Goal: Information Seeking & Learning: Understand process/instructions

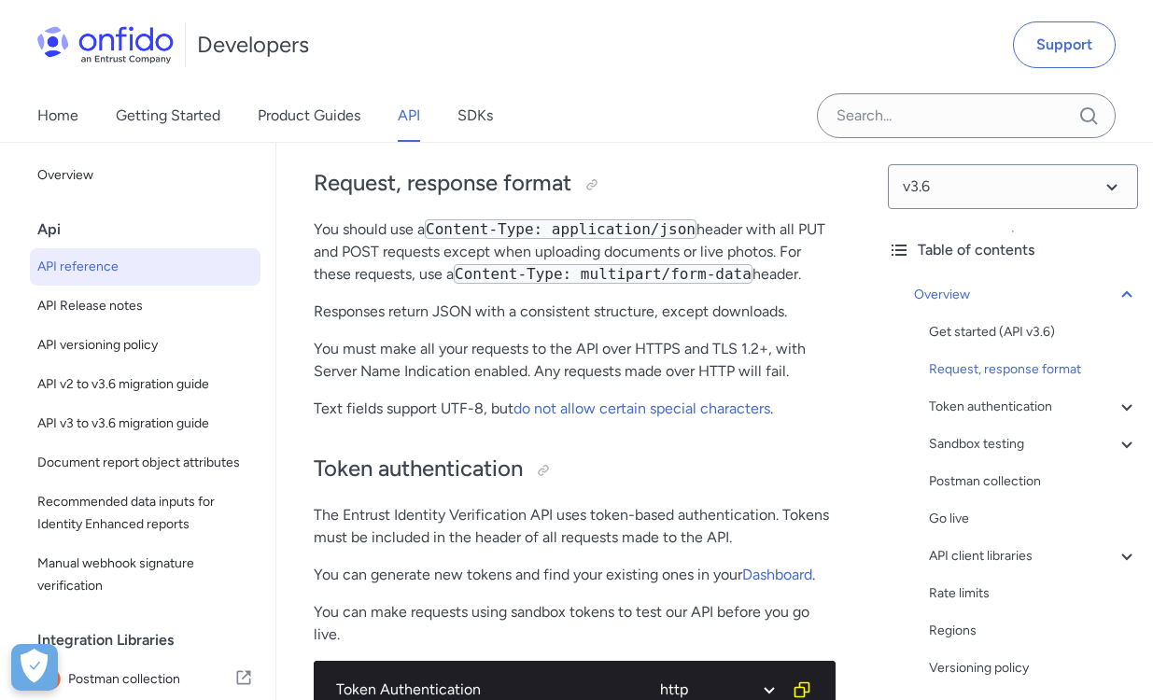
scroll to position [471, 0]
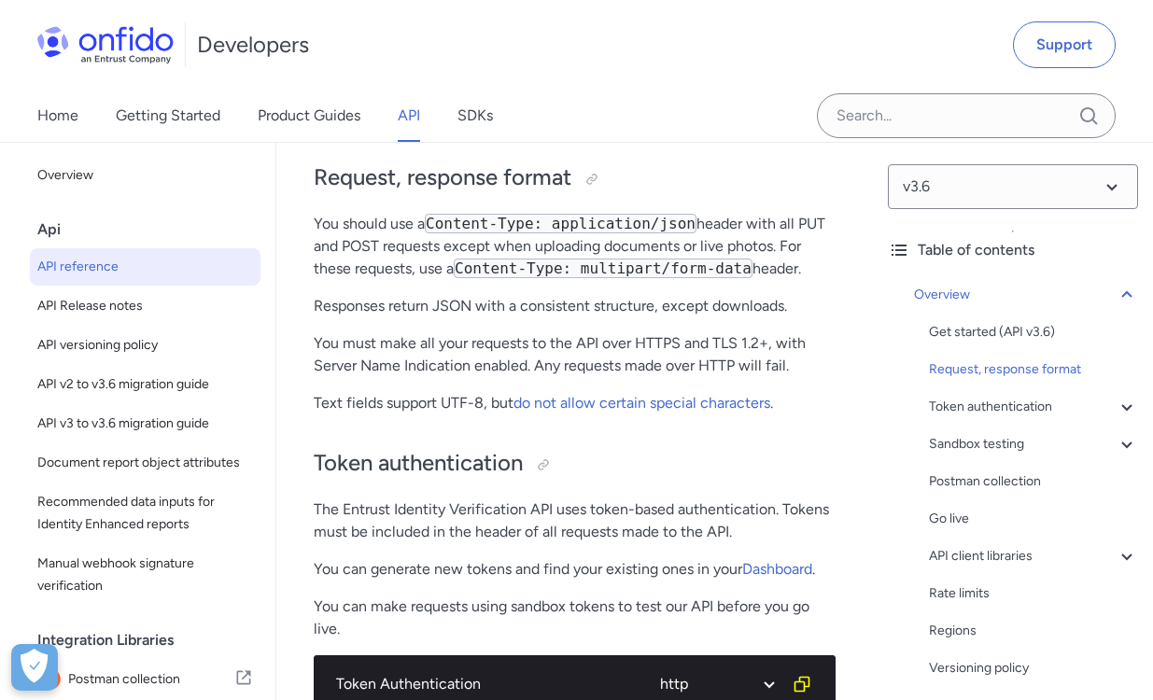
click at [606, 227] on code "Content-Type: application/json" at bounding box center [561, 224] width 272 height 20
click at [720, 223] on p "You should use a Content-Type: application/json header with all PUT and POST re…" at bounding box center [575, 246] width 522 height 67
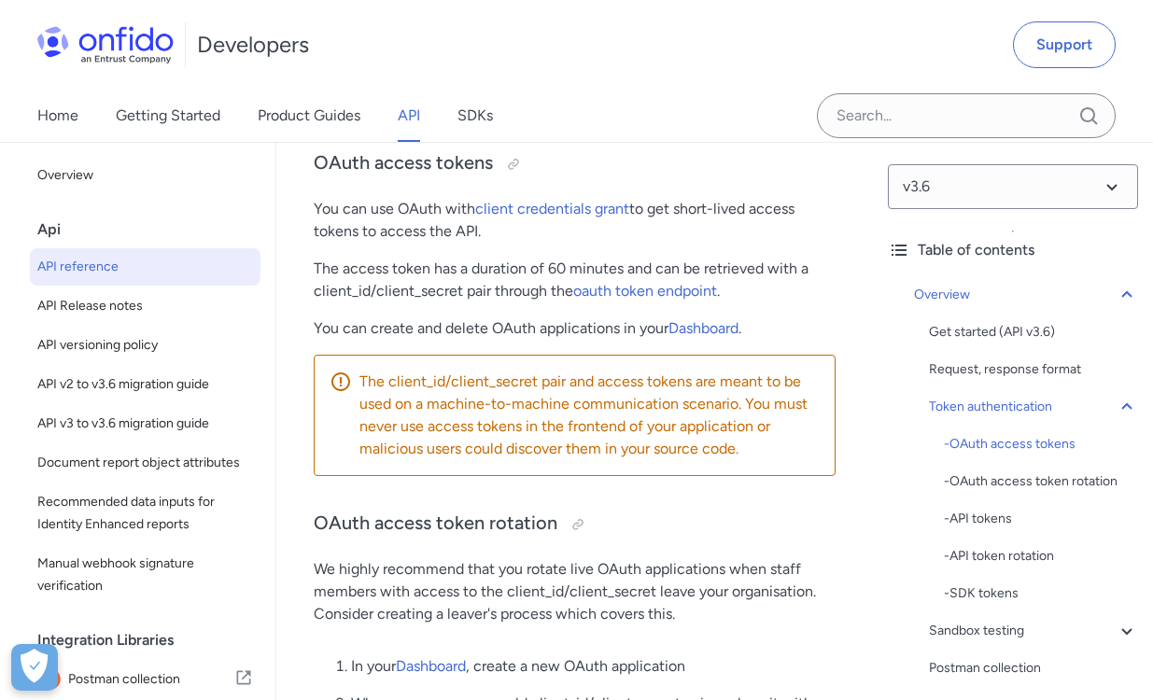
scroll to position [1216, 0]
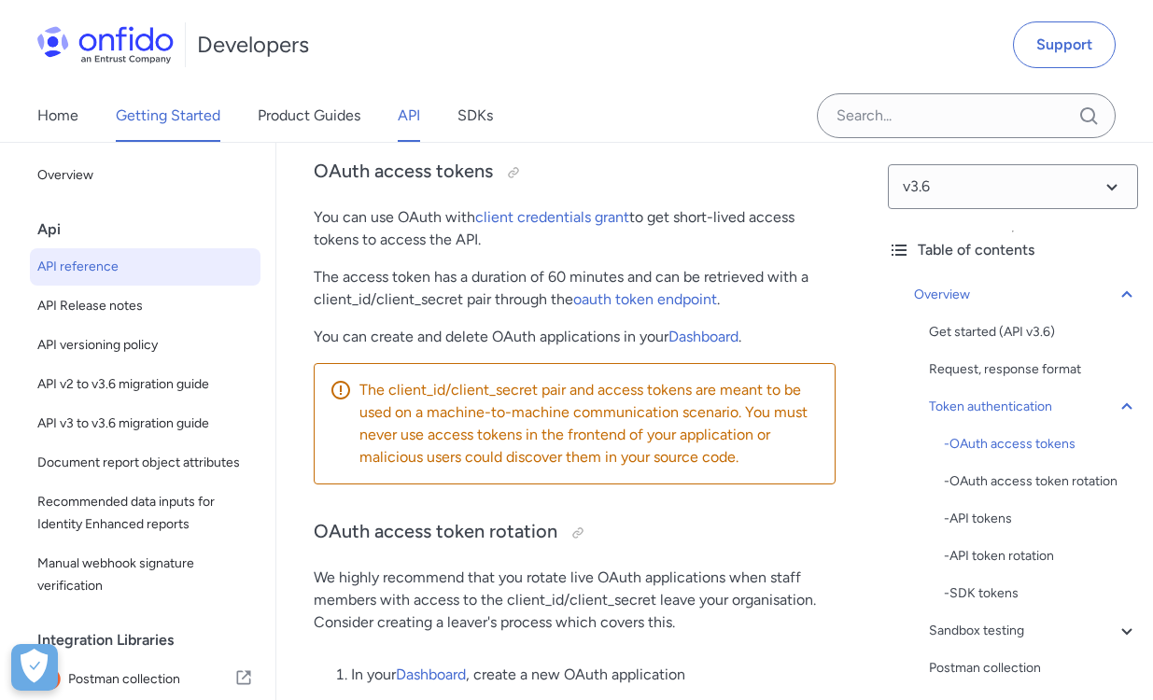
click at [192, 115] on link "Getting Started" at bounding box center [168, 116] width 105 height 52
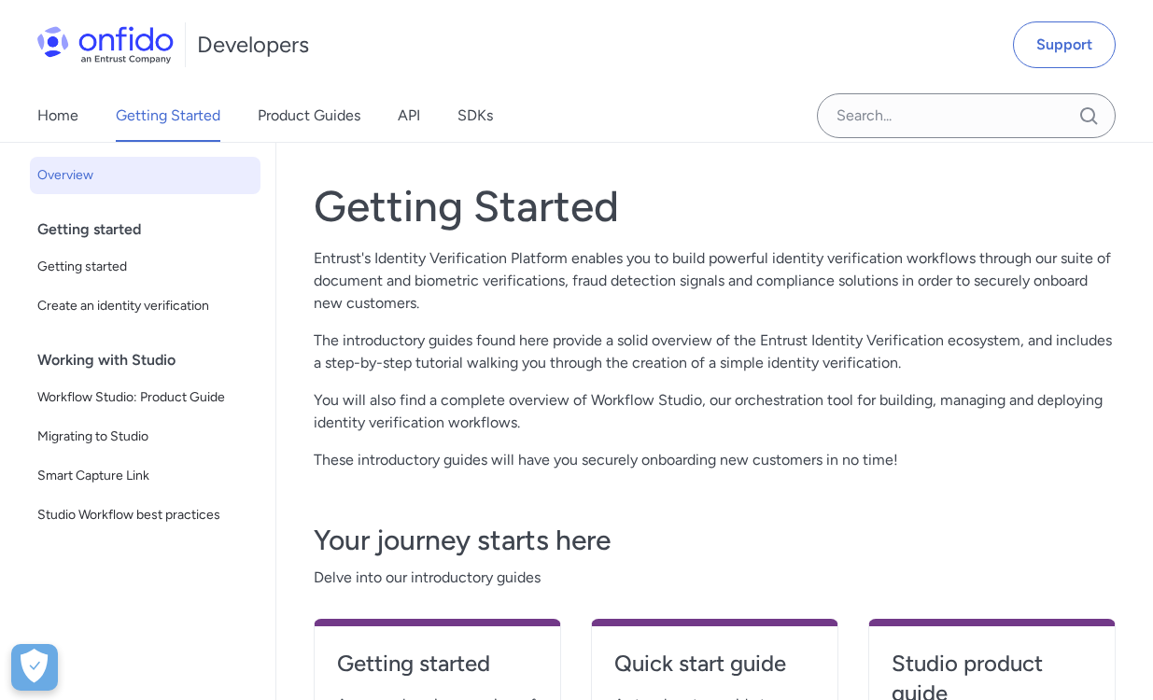
scroll to position [59, 0]
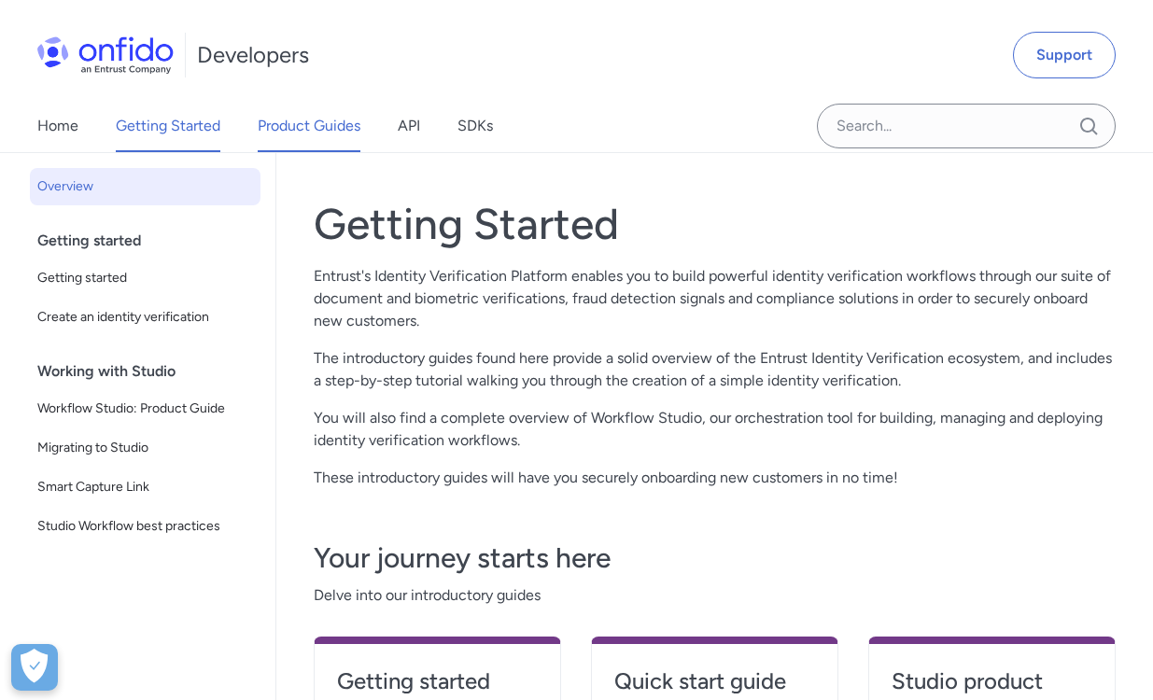
click at [335, 133] on link "Product Guides" at bounding box center [309, 126] width 103 height 52
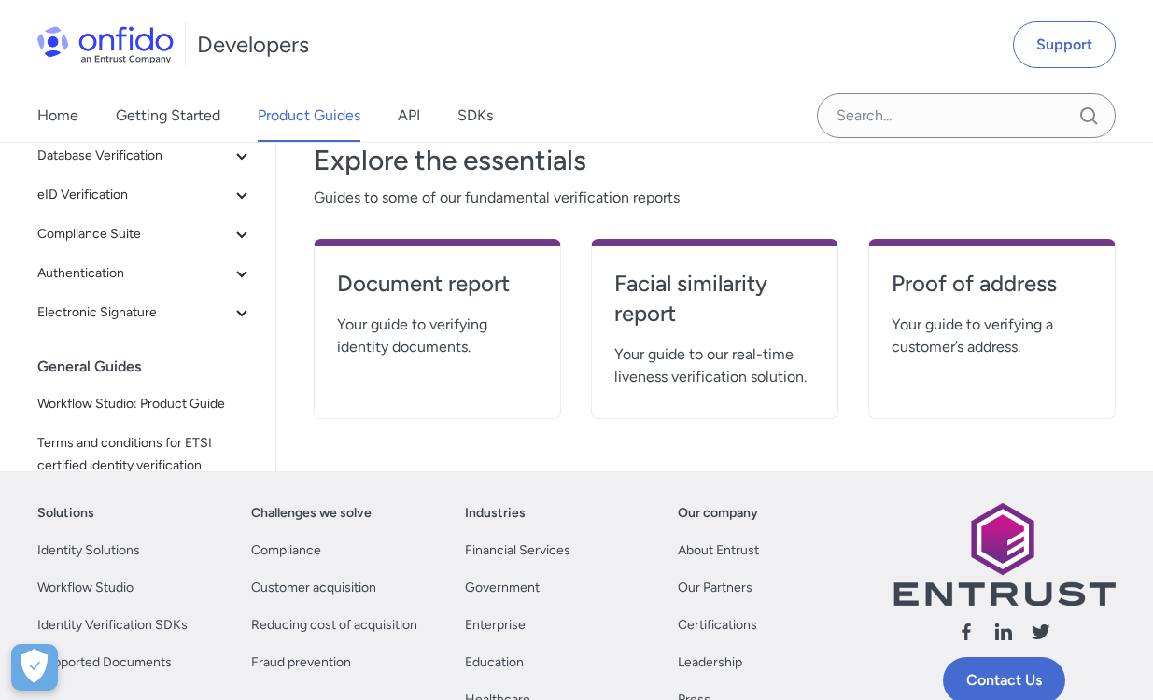
scroll to position [385, 0]
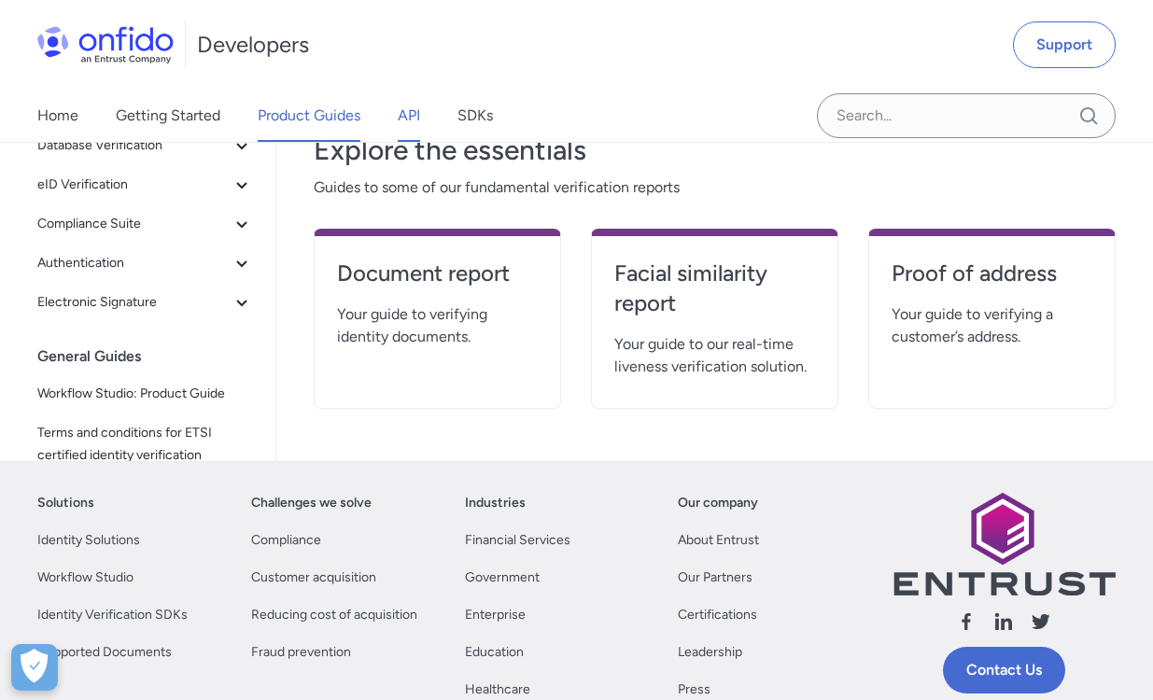
click at [408, 114] on link "API" at bounding box center [409, 116] width 22 height 52
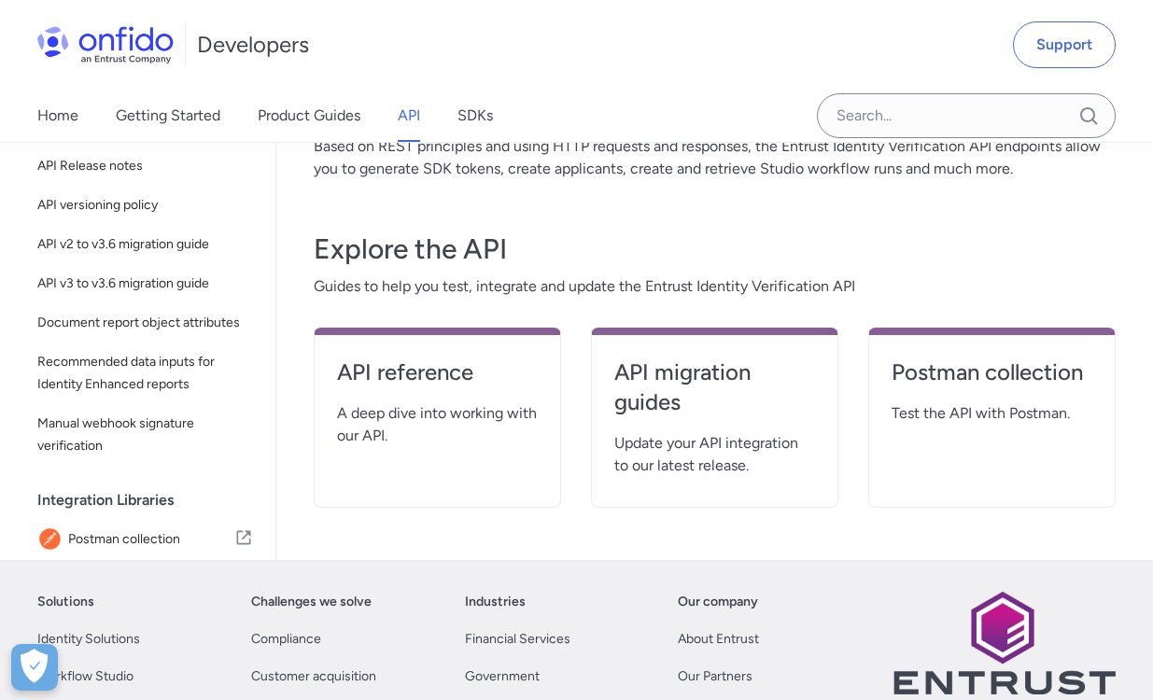
scroll to position [252, 0]
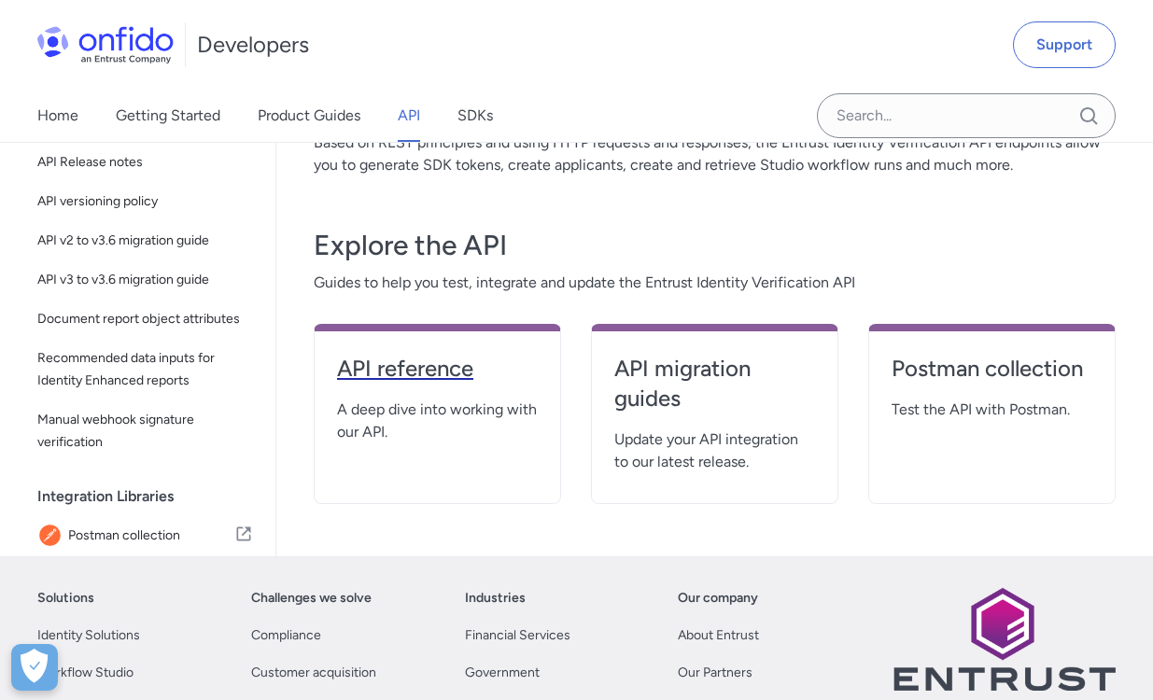
click at [481, 385] on link "API reference" at bounding box center [437, 376] width 201 height 45
select select "http"
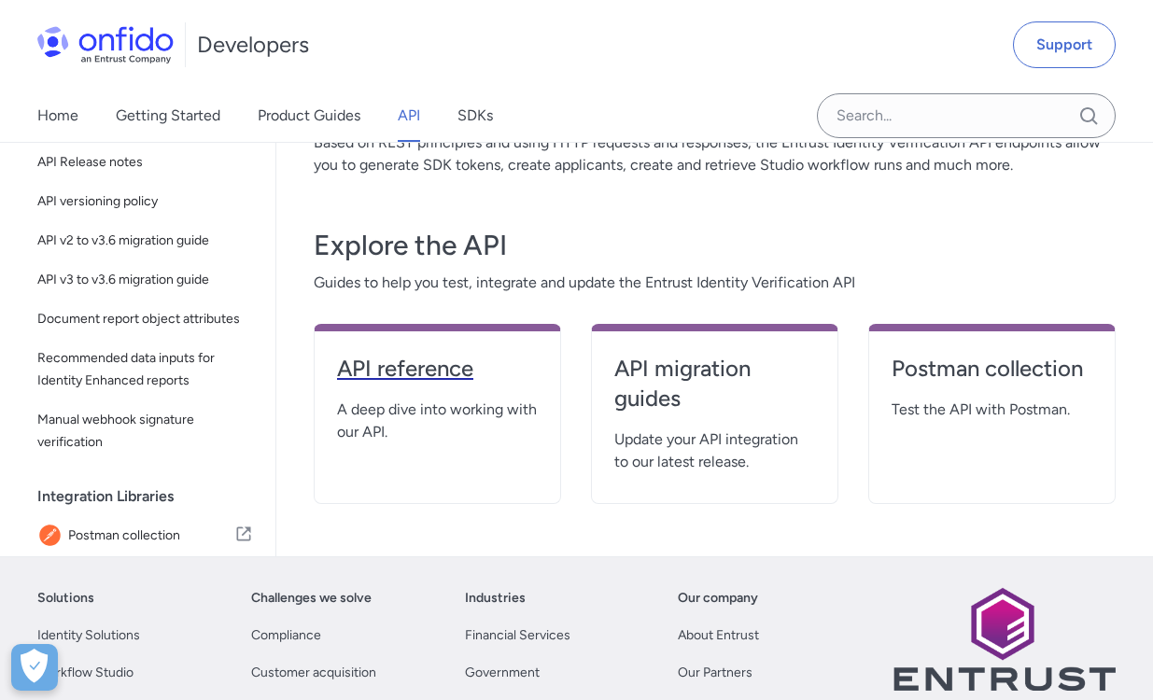
select select "http"
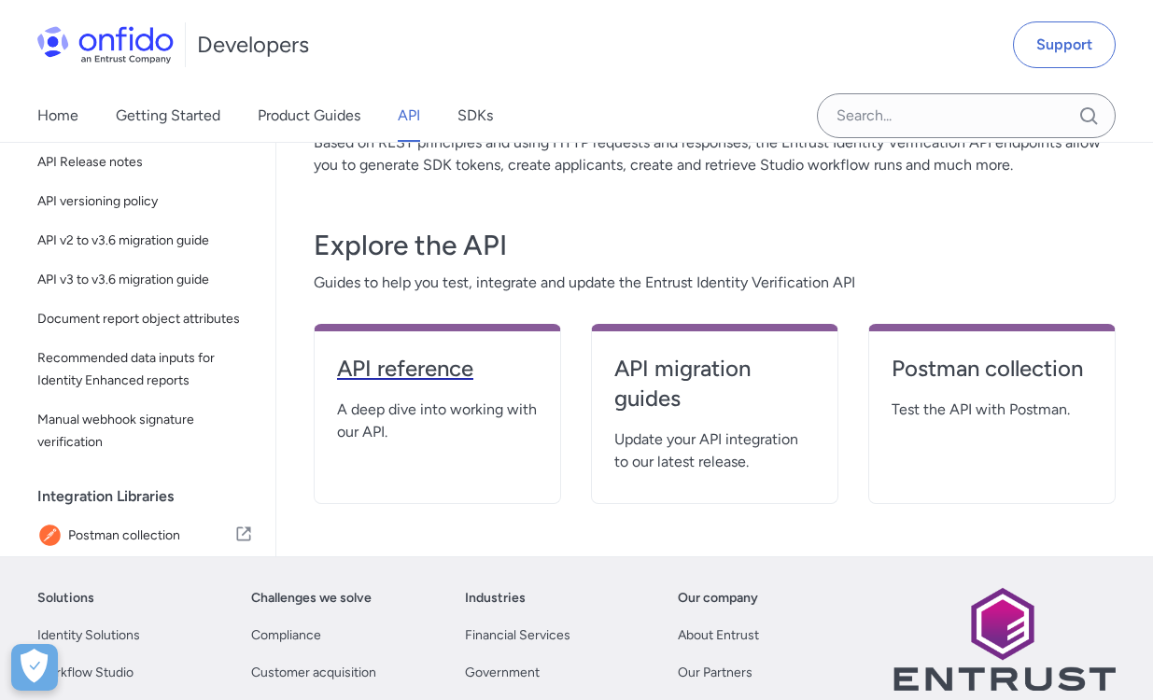
select select "http"
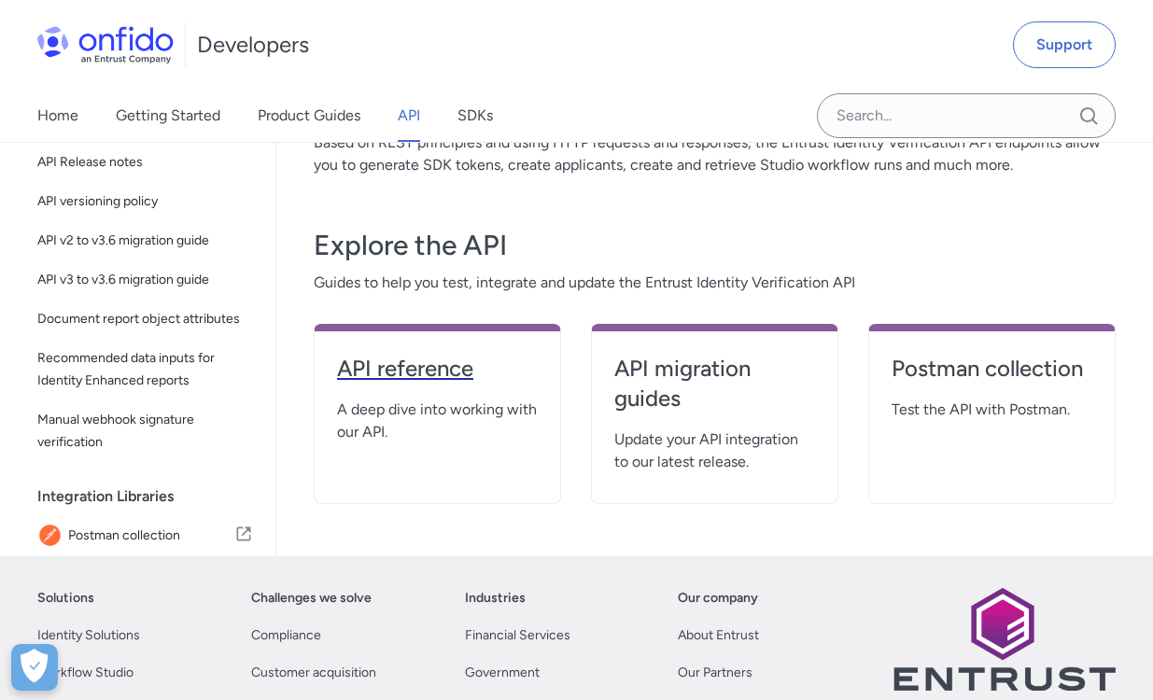
select select "http"
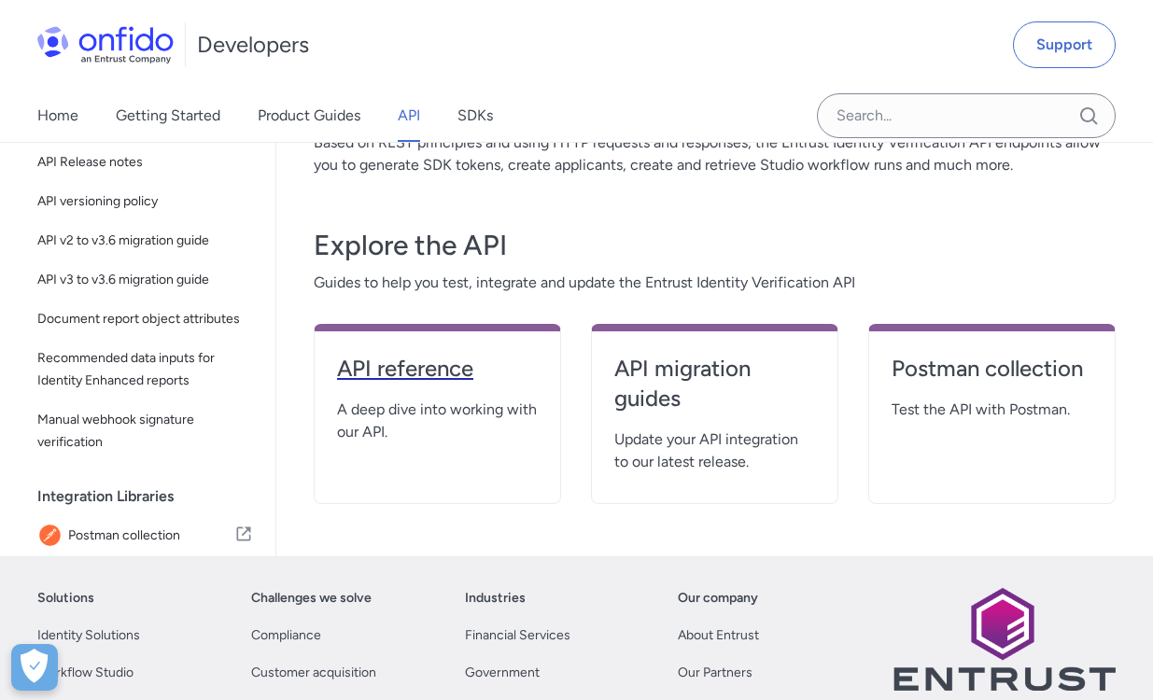
select select "http"
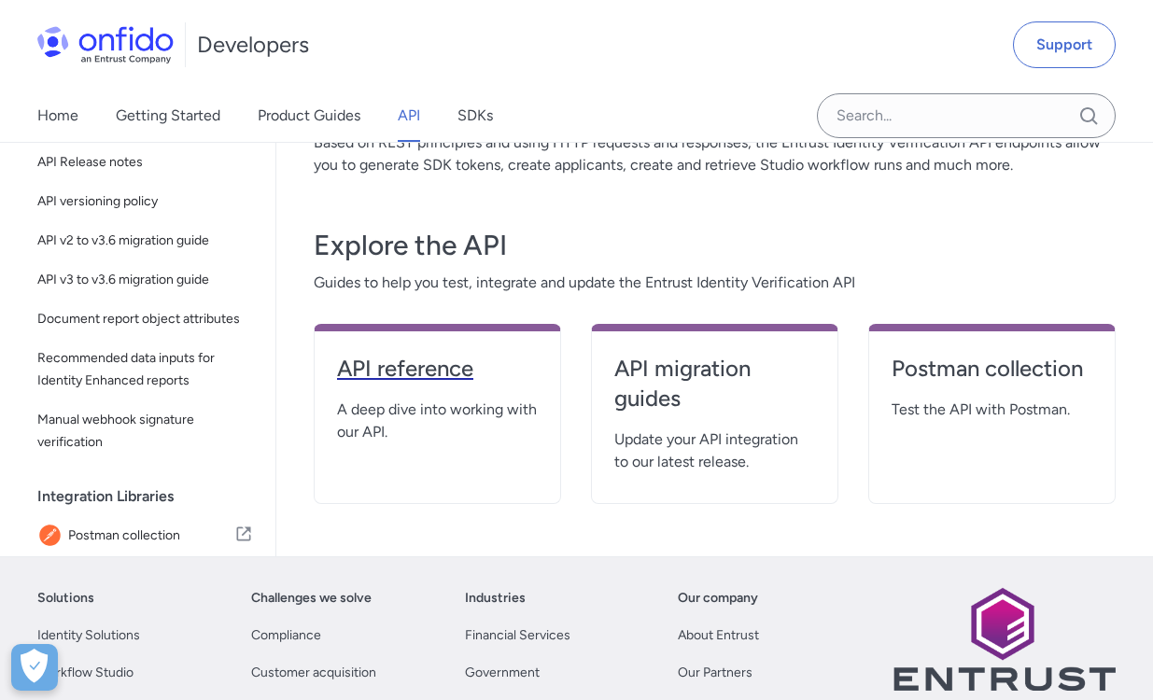
select select "http"
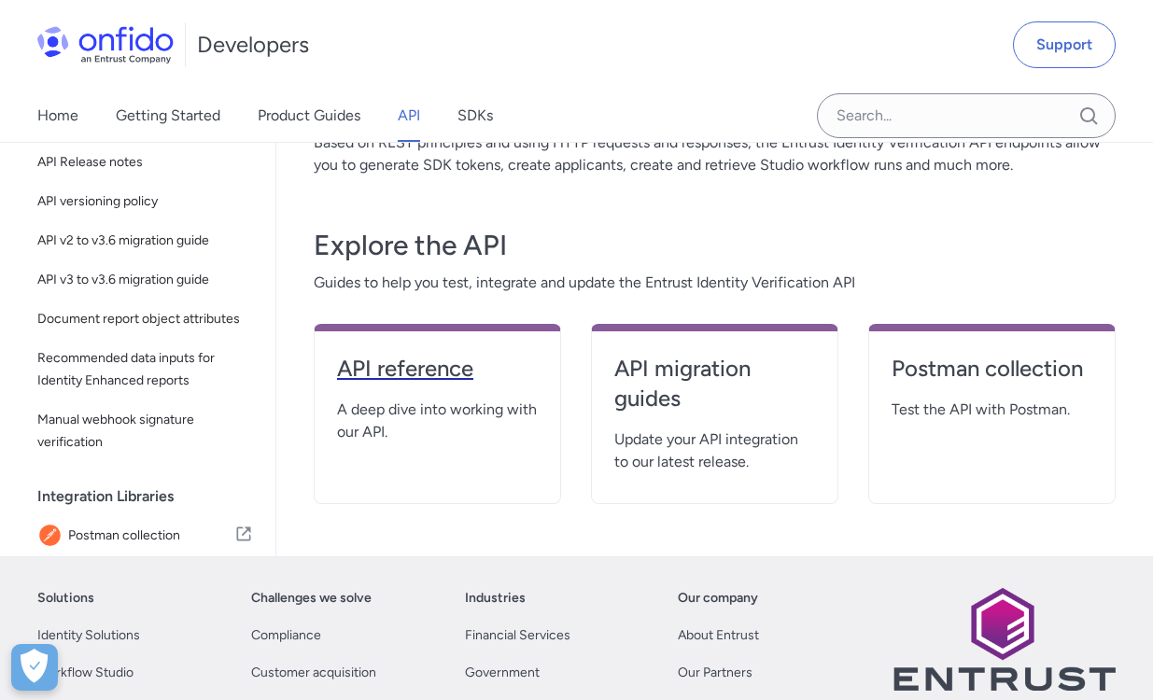
select select "http"
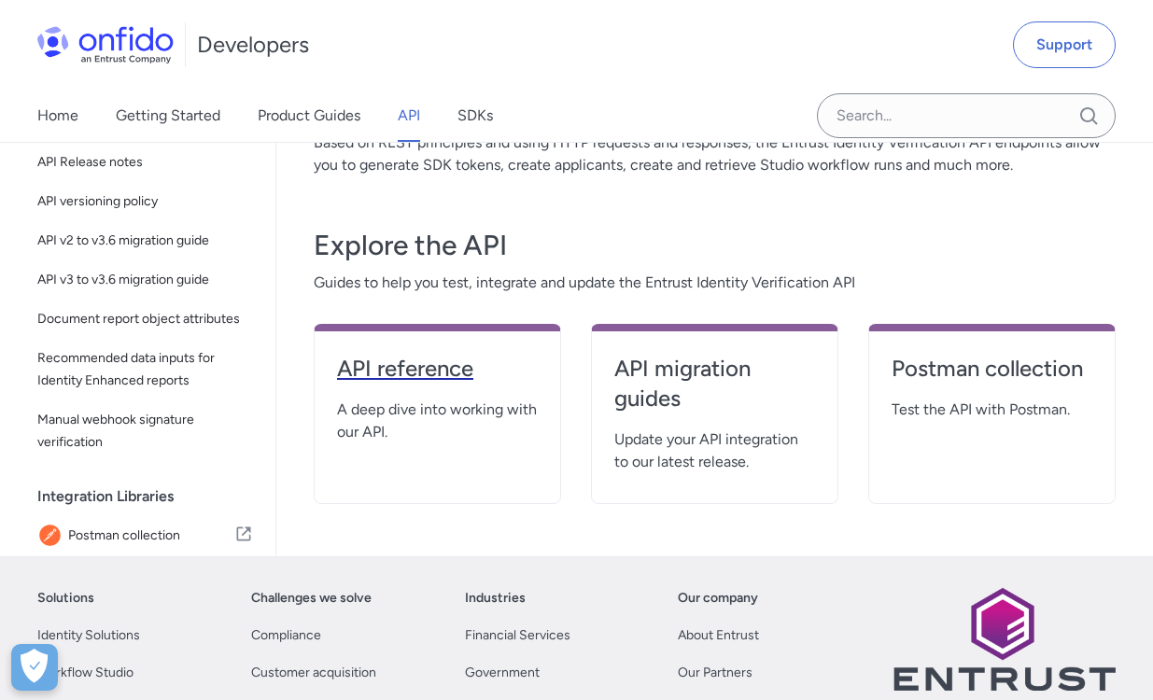
select select "http"
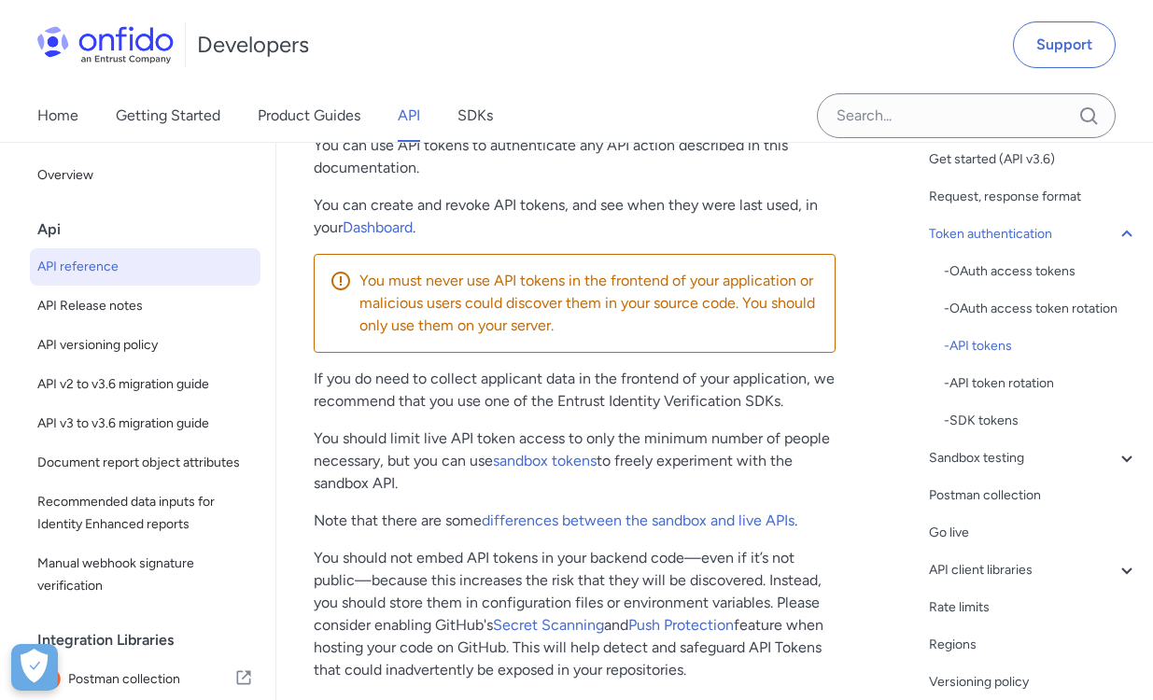
scroll to position [1998, 0]
drag, startPoint x: 359, startPoint y: 235, endPoint x: 350, endPoint y: 227, distance: 12.6
click at [640, 381] on p "If you do need to collect applicant data in the frontend of your application, w…" at bounding box center [575, 391] width 522 height 45
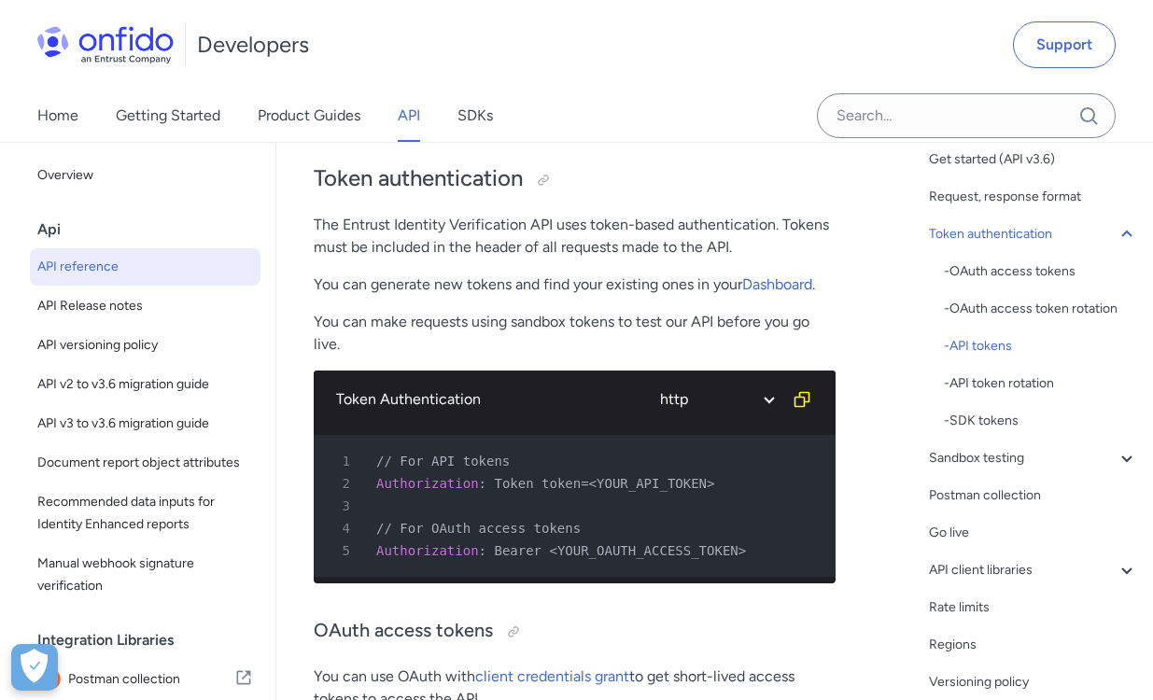
scroll to position [0, 0]
